Goal: Task Accomplishment & Management: Use online tool/utility

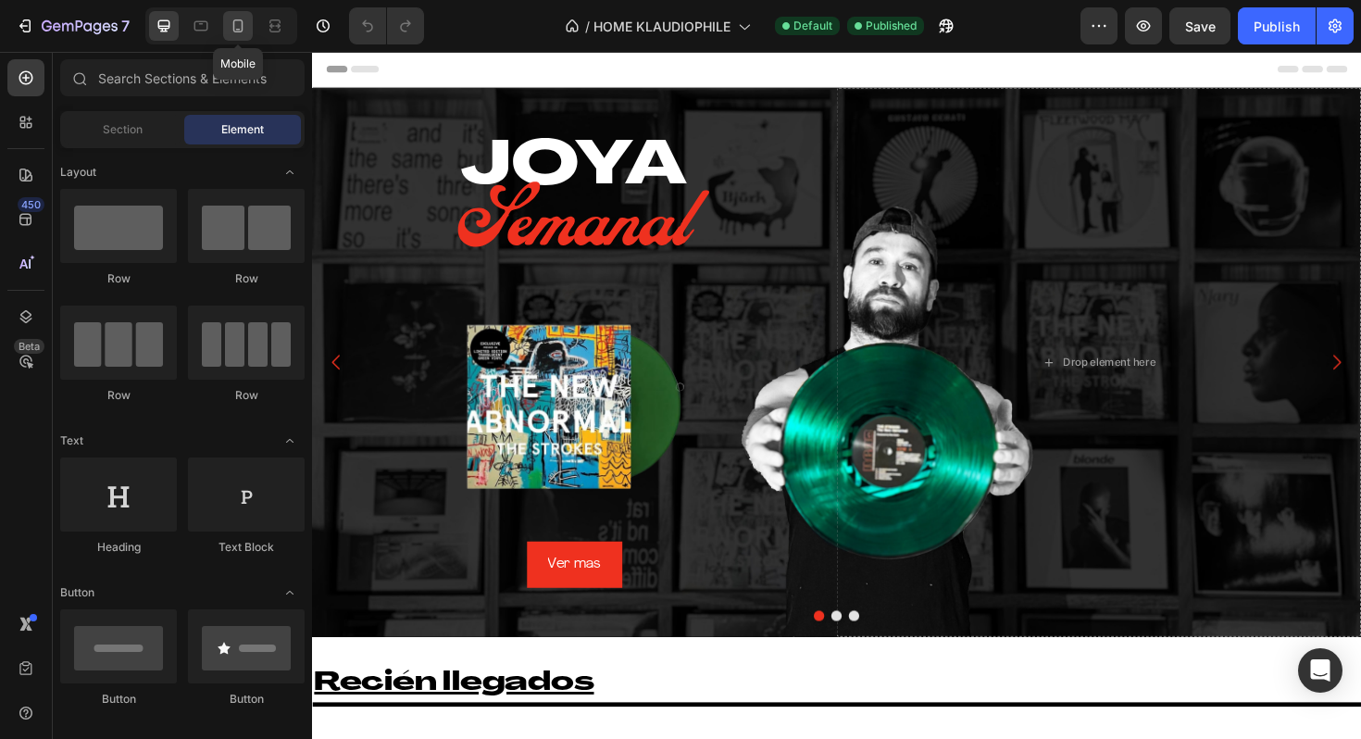
click at [239, 19] on icon at bounding box center [238, 26] width 19 height 19
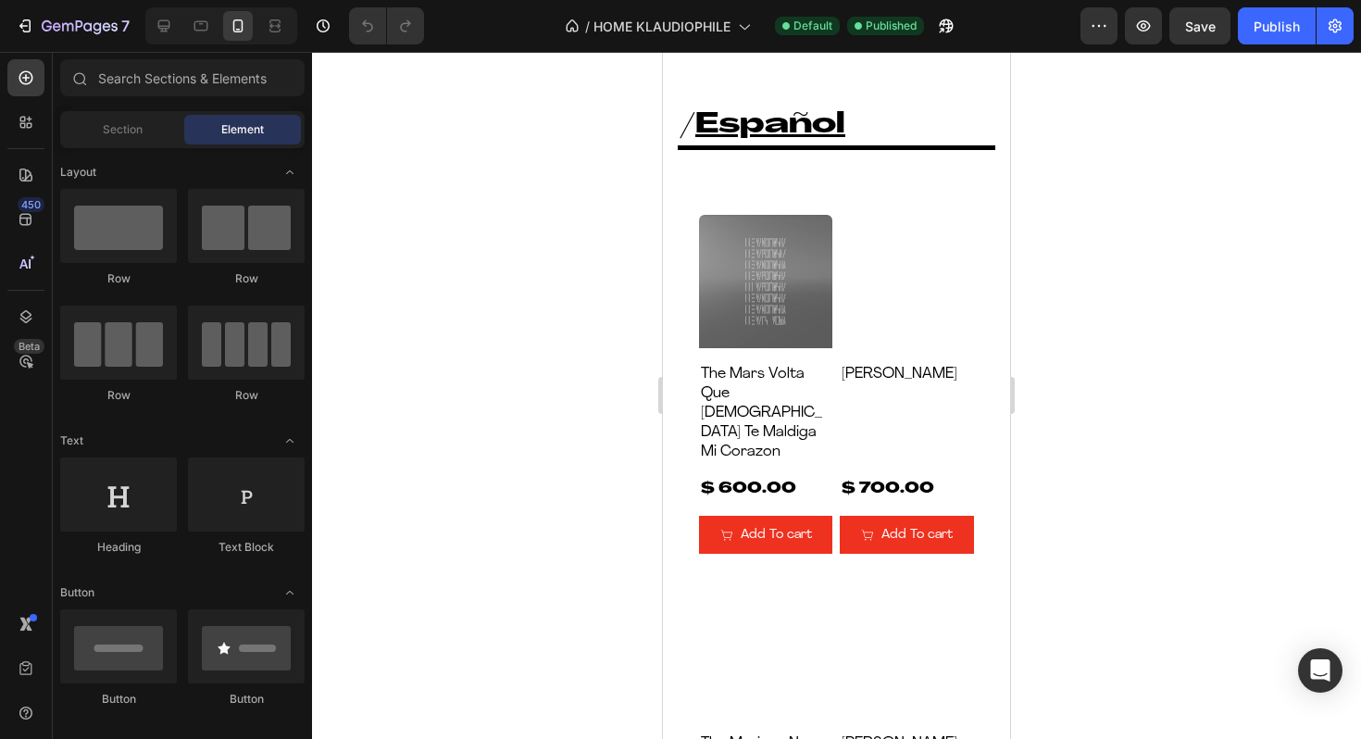
scroll to position [4459, 0]
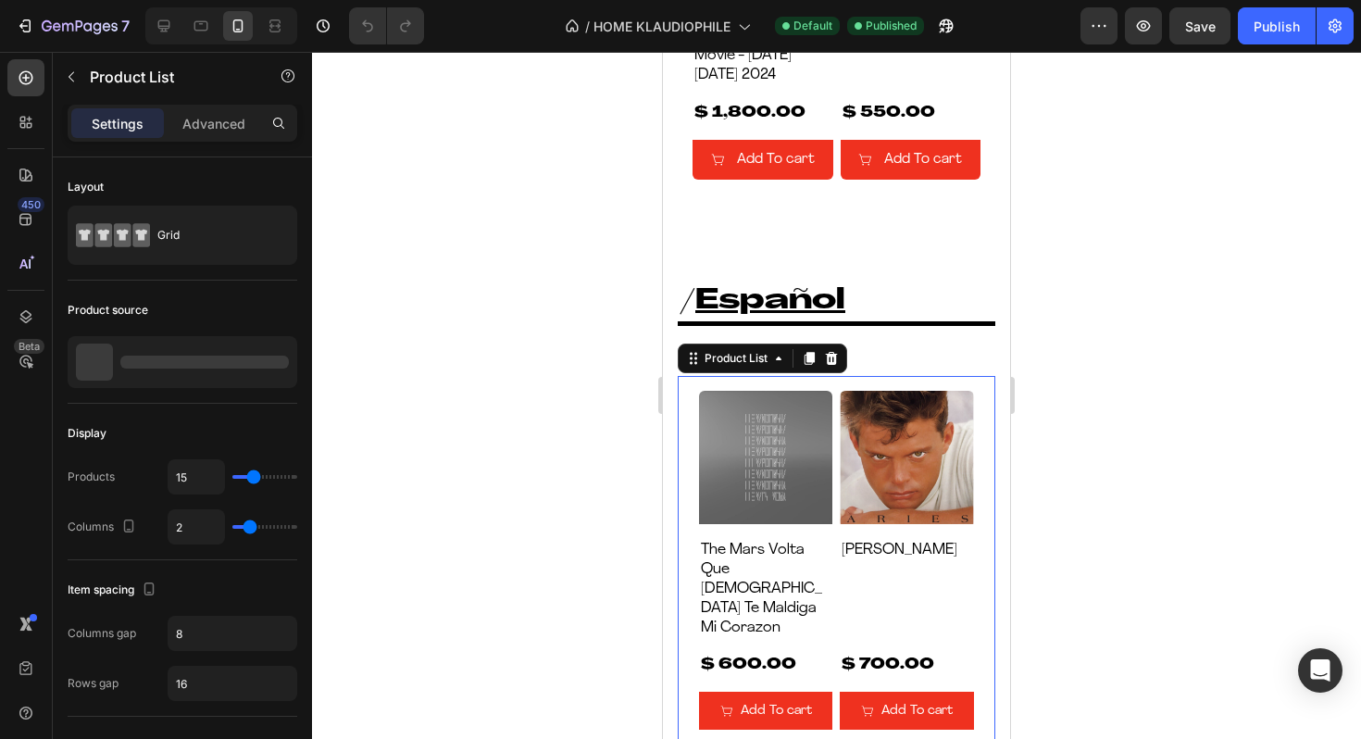
type input "17"
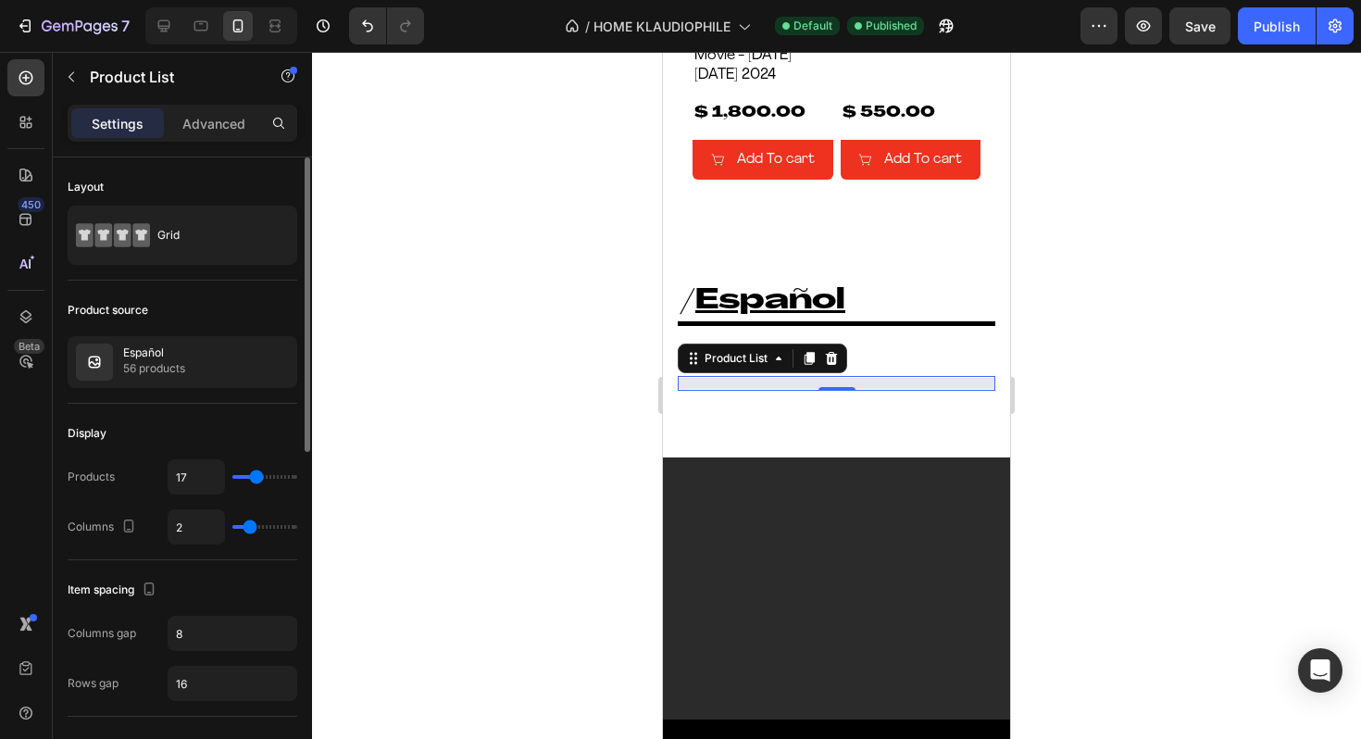
type input "18"
type input "19"
type input "18"
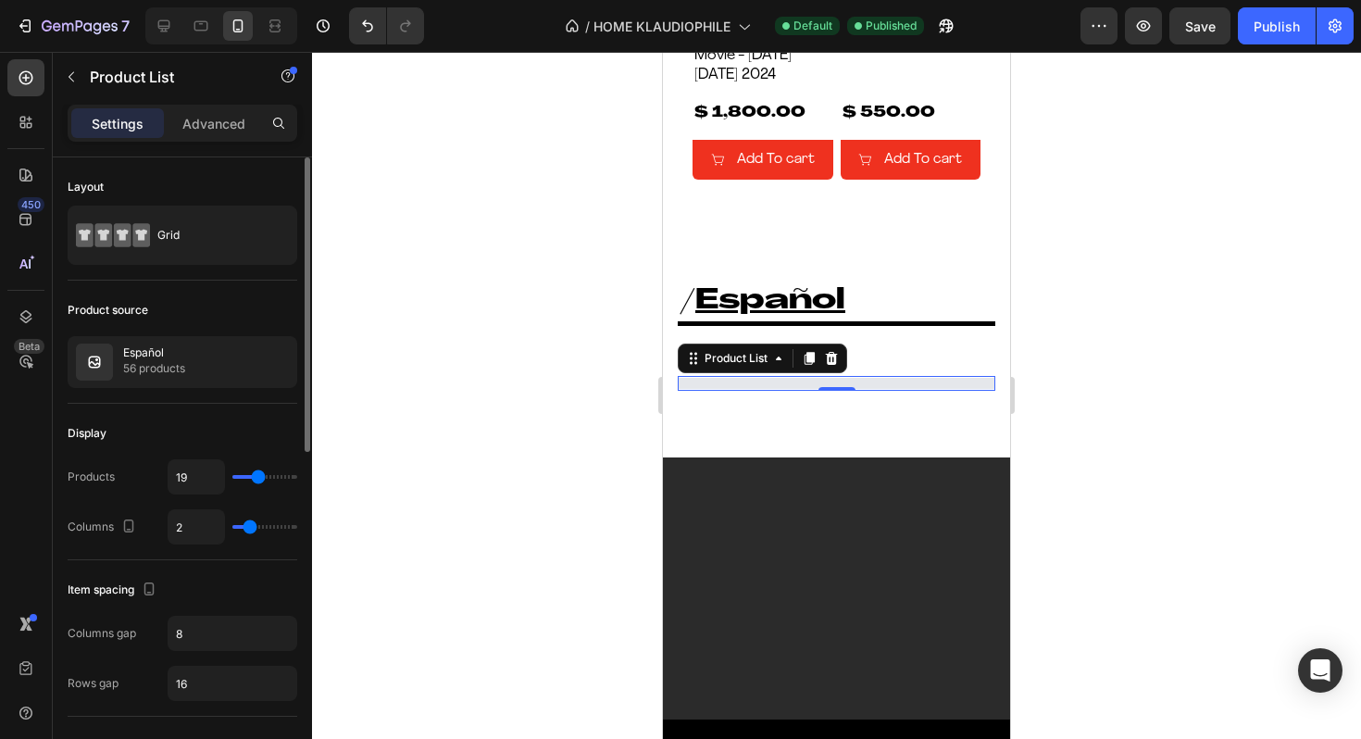
type input "18"
type input "17"
type input "16"
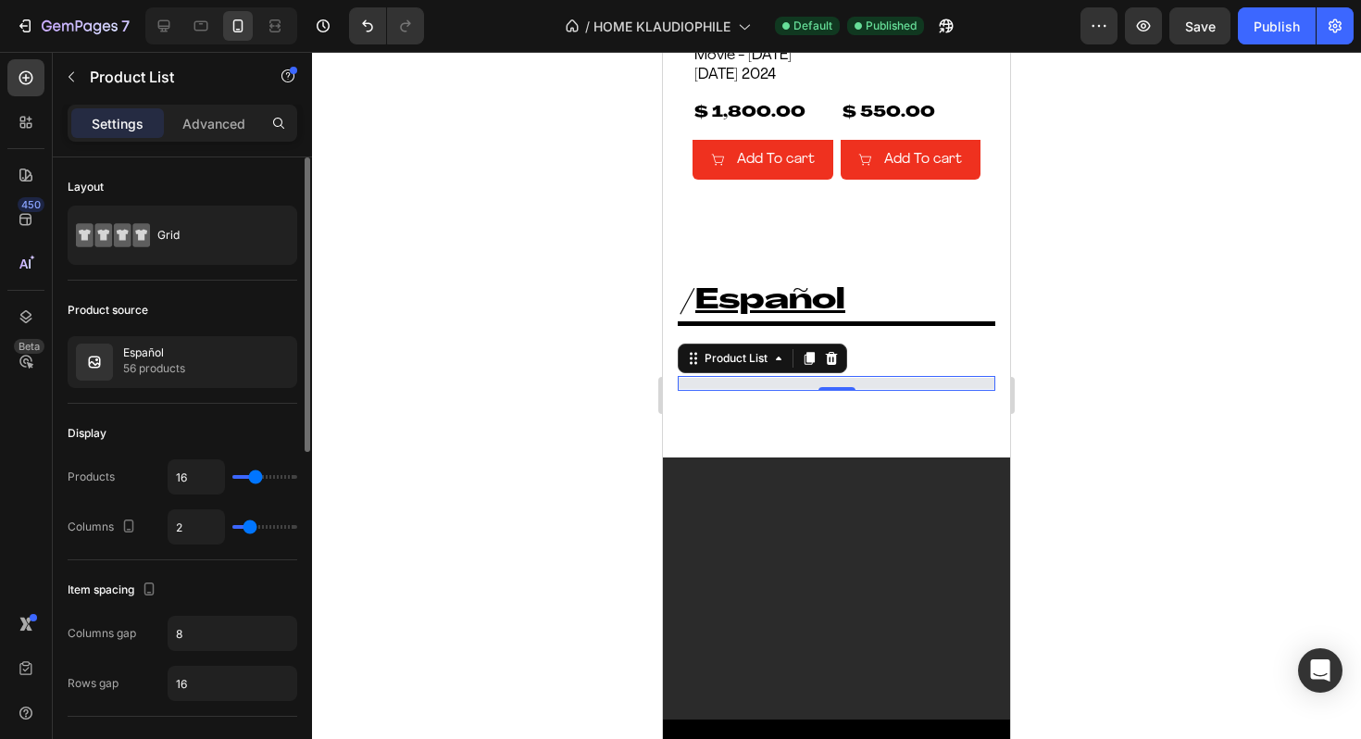
click at [255, 479] on input "range" at bounding box center [264, 477] width 65 height 4
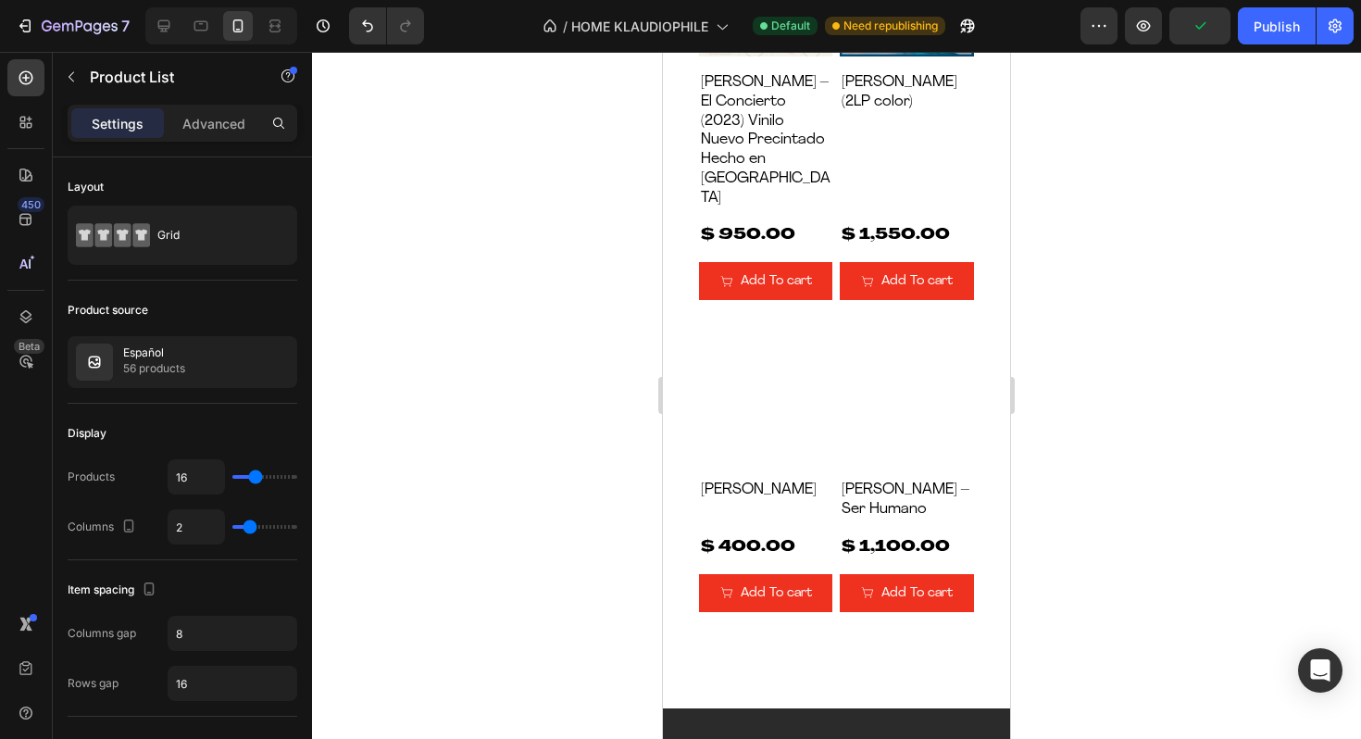
scroll to position [6964, 0]
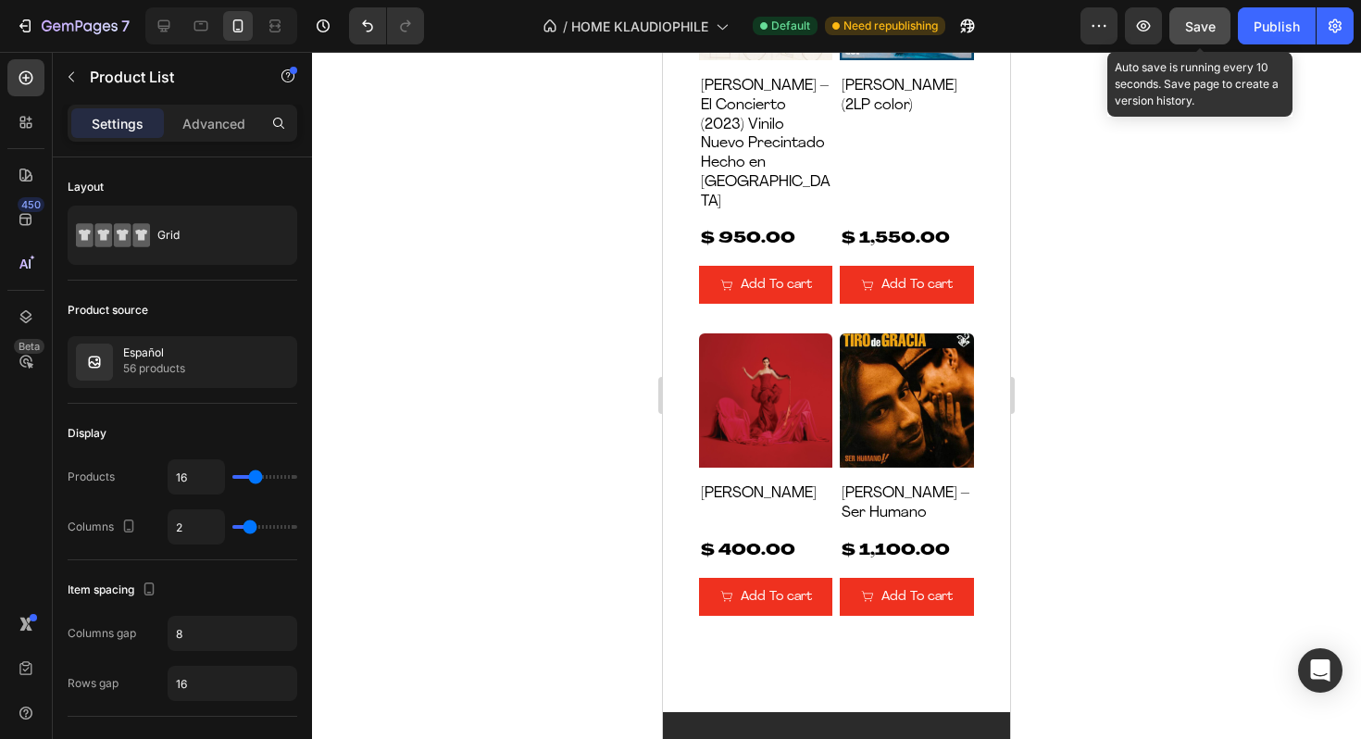
click at [1209, 21] on span "Save" at bounding box center [1200, 27] width 31 height 16
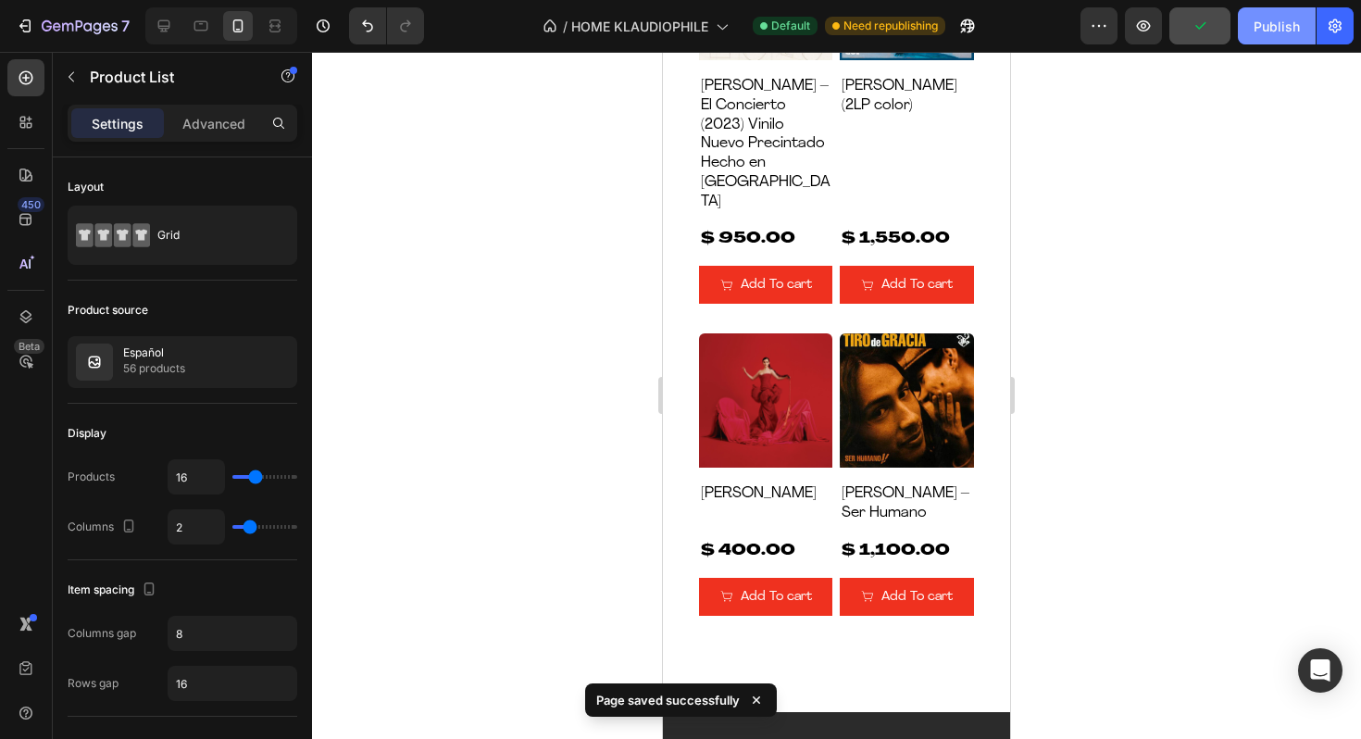
click at [1257, 25] on div "Publish" at bounding box center [1276, 26] width 46 height 19
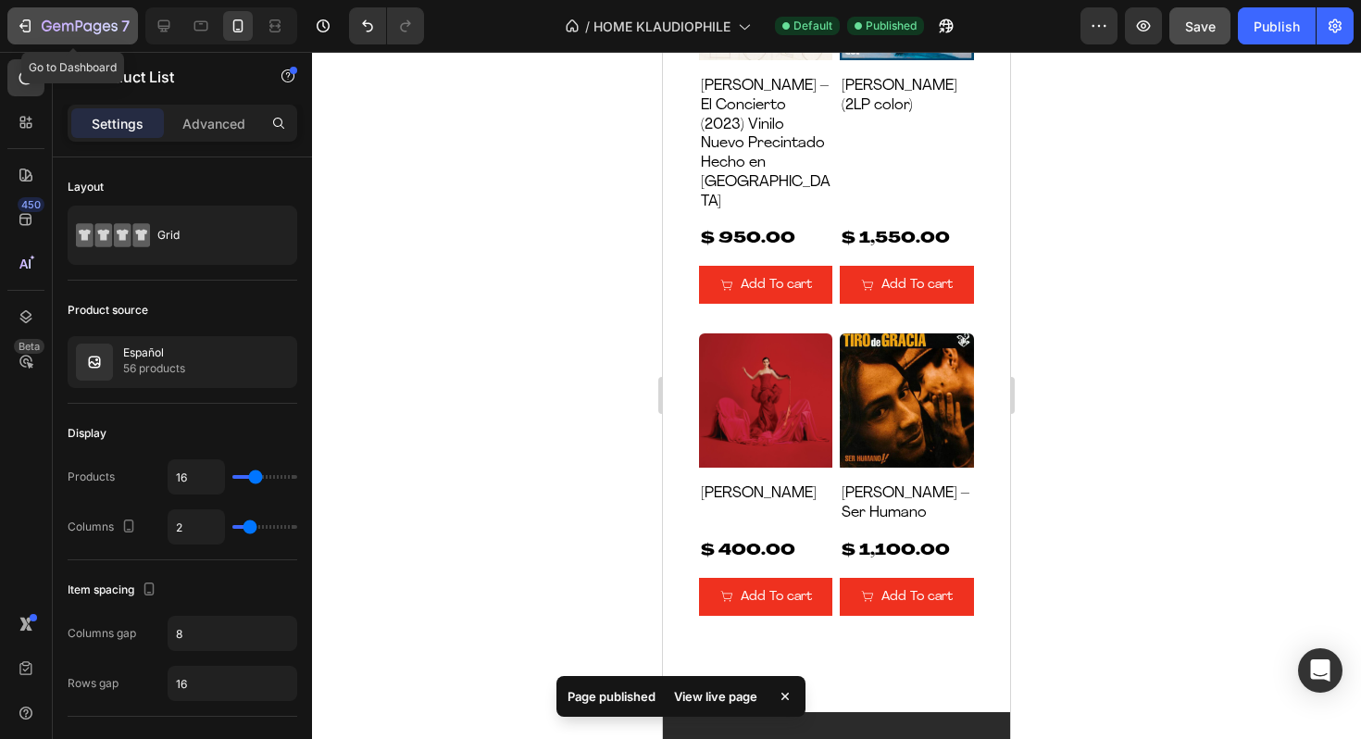
click at [57, 29] on icon "button" at bounding box center [57, 26] width 8 height 8
